Goal: Navigation & Orientation: Find specific page/section

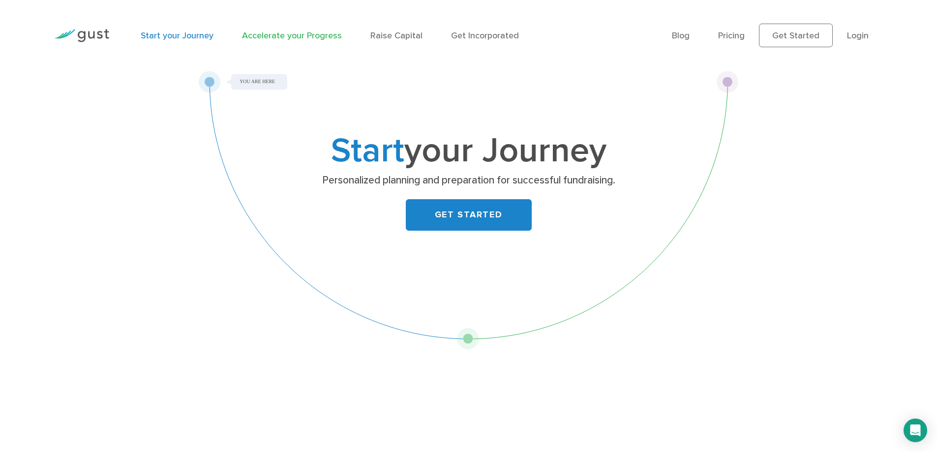
click at [265, 34] on link "Accelerate your Progress" at bounding box center [292, 35] width 100 height 10
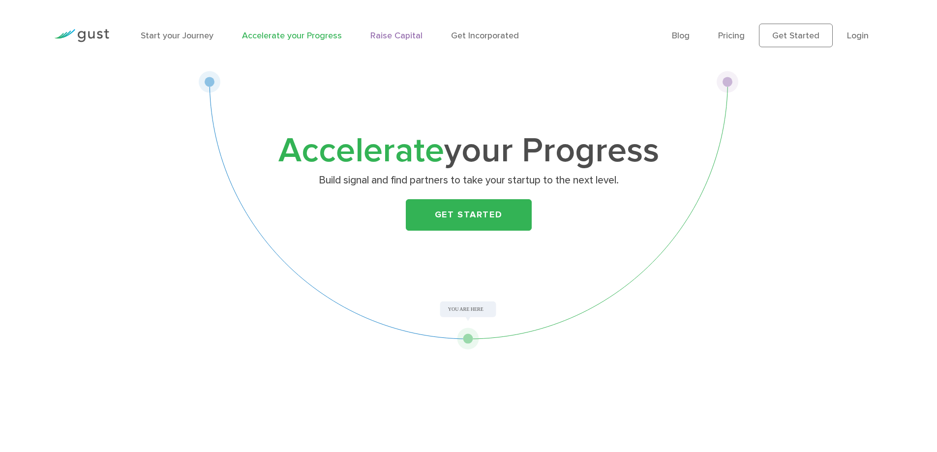
click at [378, 37] on link "Raise Capital" at bounding box center [396, 35] width 52 height 10
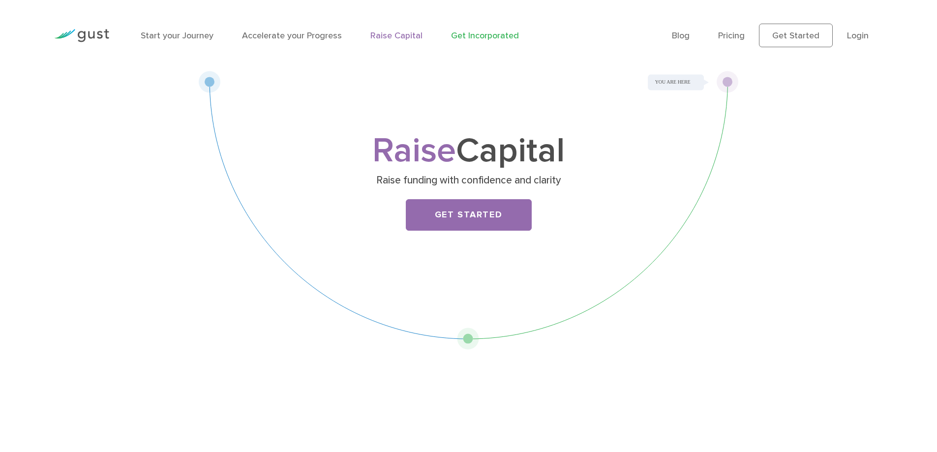
click at [471, 36] on link "Get Incorporated" at bounding box center [485, 35] width 68 height 10
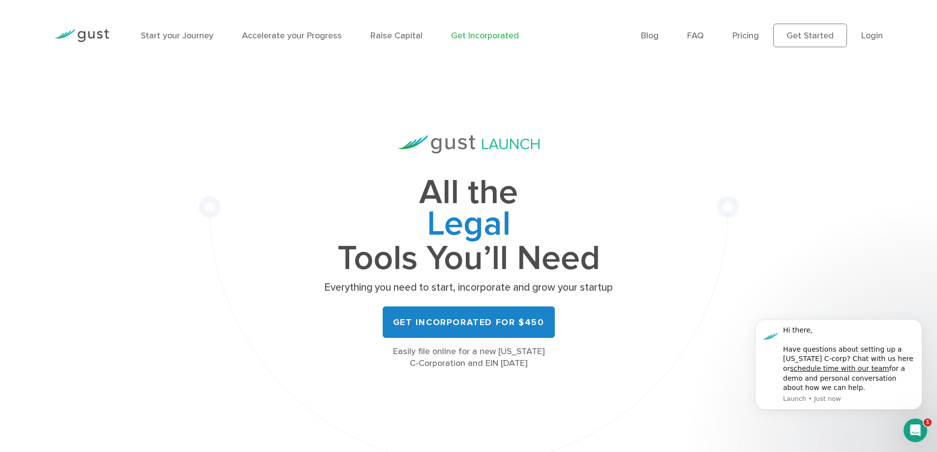
click at [96, 36] on img at bounding box center [81, 35] width 55 height 13
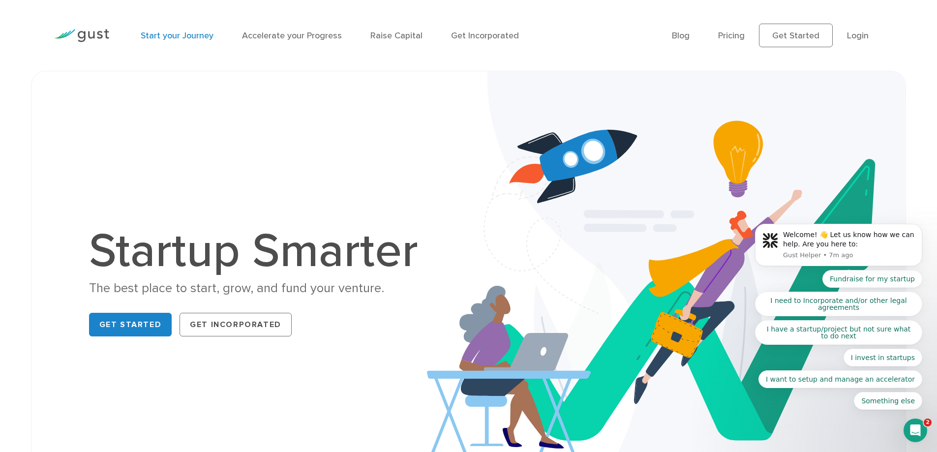
click at [188, 36] on link "Start your Journey" at bounding box center [177, 35] width 73 height 10
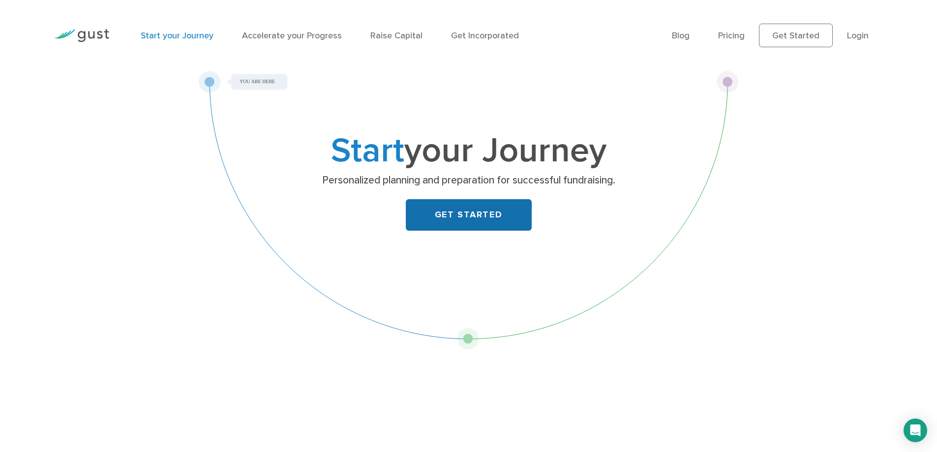
click at [448, 213] on link "GET STARTED" at bounding box center [469, 214] width 126 height 31
